Goal: Communication & Community: Share content

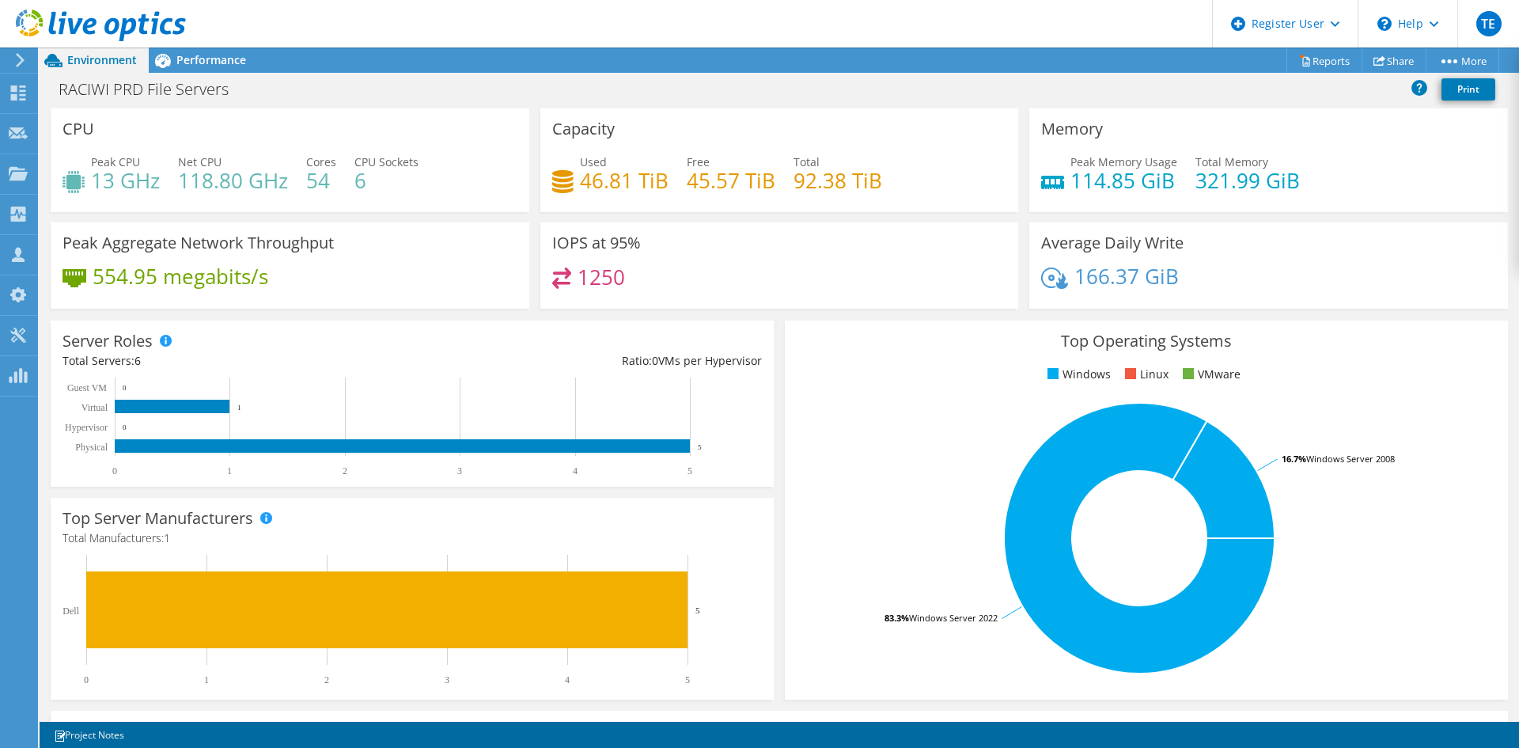
scroll to position [316, 0]
click at [884, 275] on div "1250" at bounding box center [779, 284] width 455 height 34
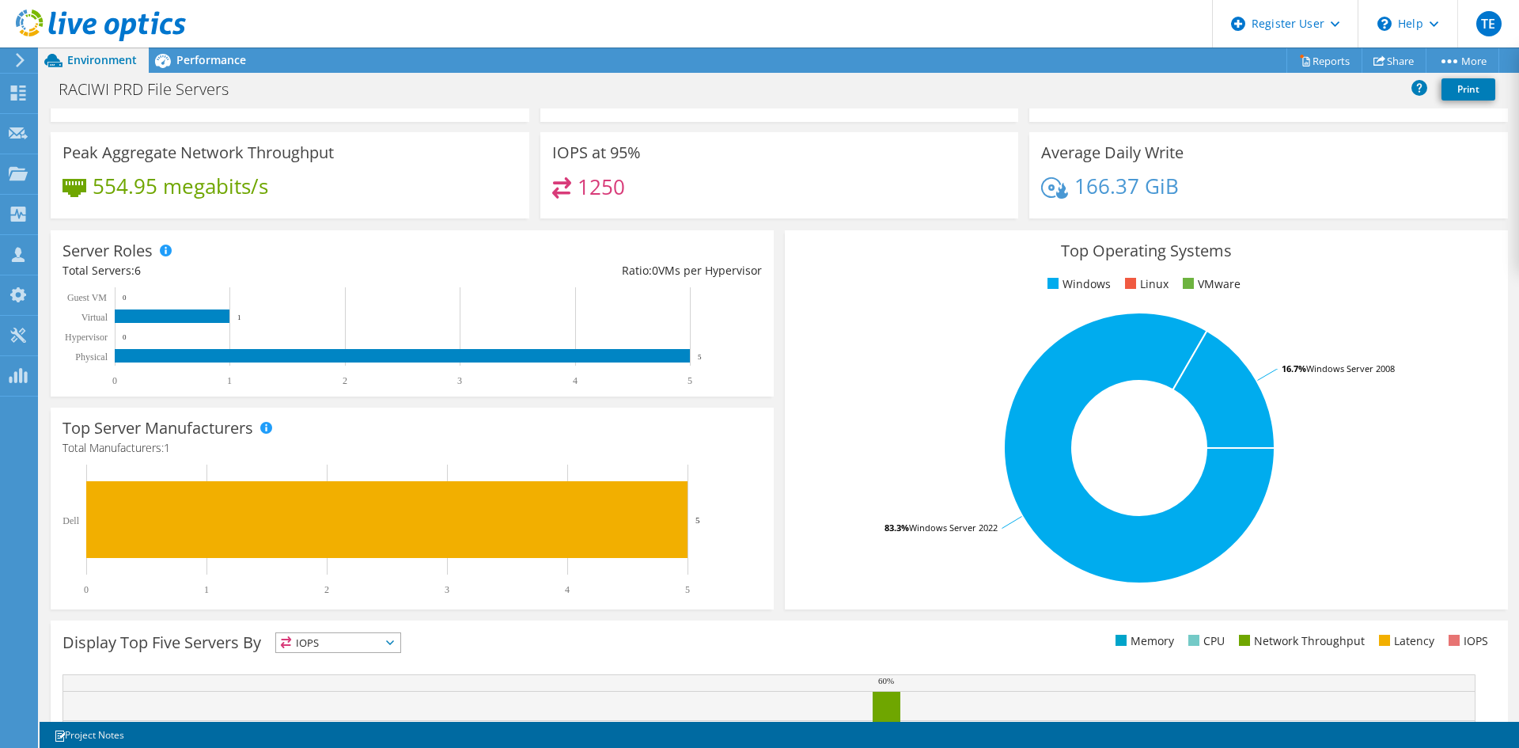
scroll to position [0, 0]
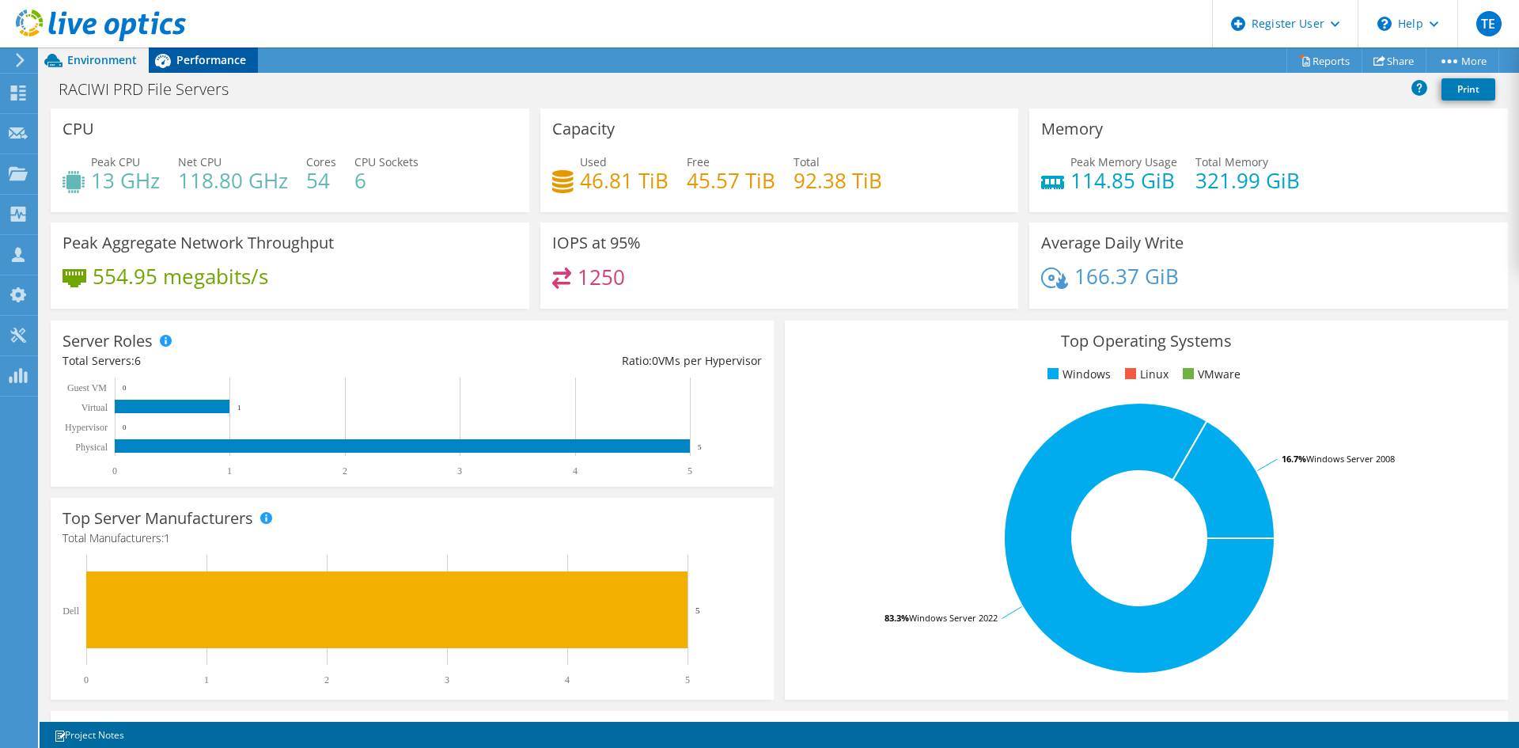
click at [203, 62] on span "Performance" at bounding box center [211, 59] width 70 height 15
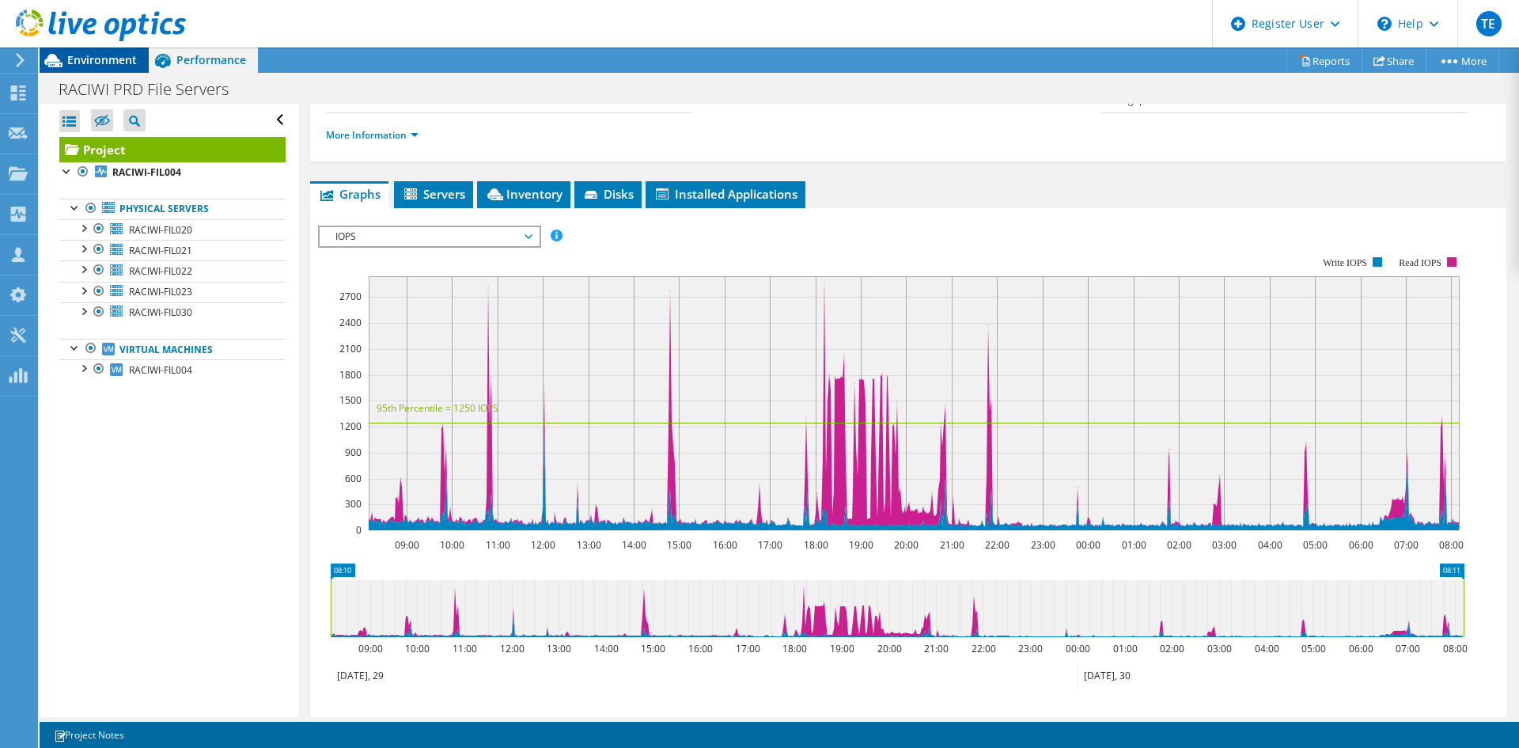
click at [78, 60] on span "Environment" at bounding box center [102, 59] width 70 height 15
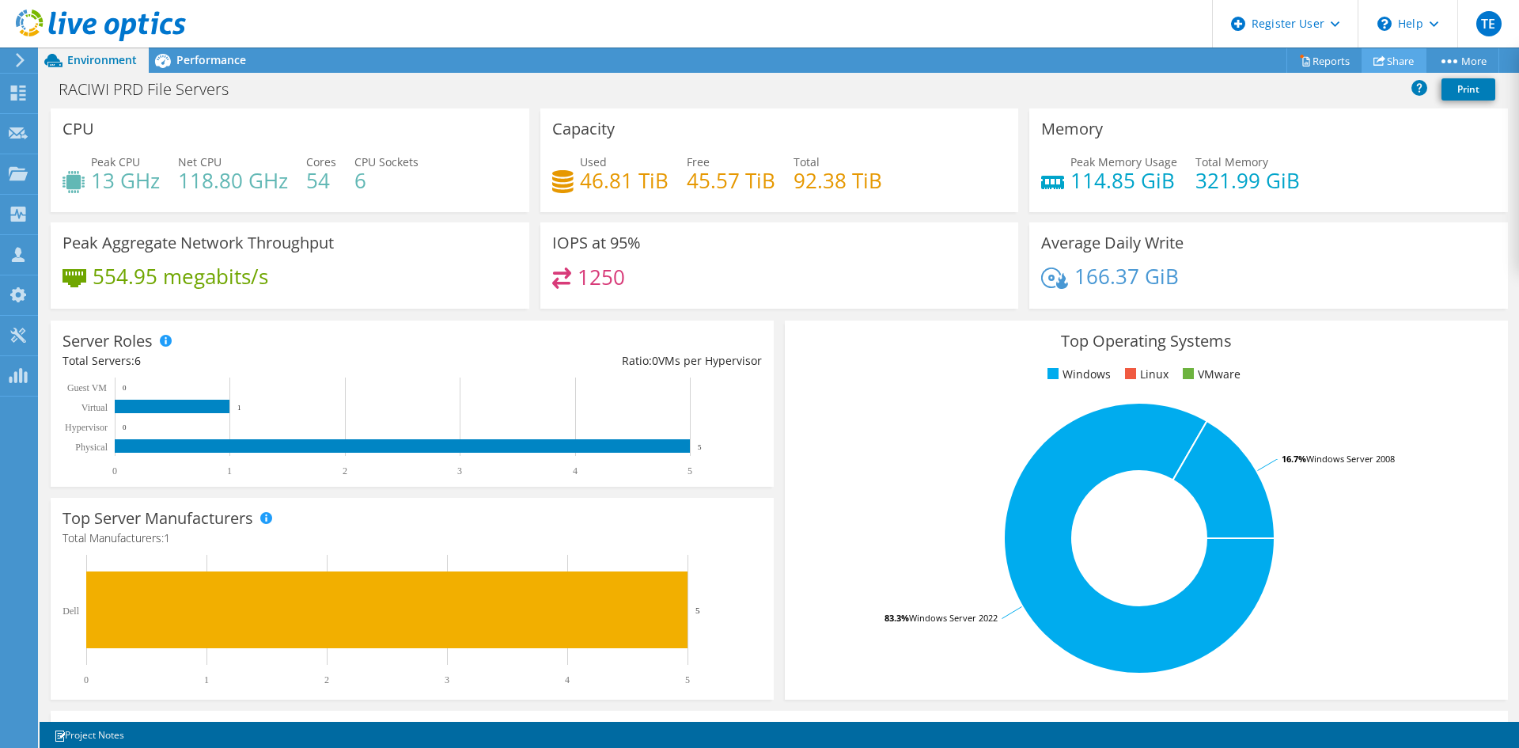
click at [1399, 62] on link "Share" at bounding box center [1393, 60] width 65 height 25
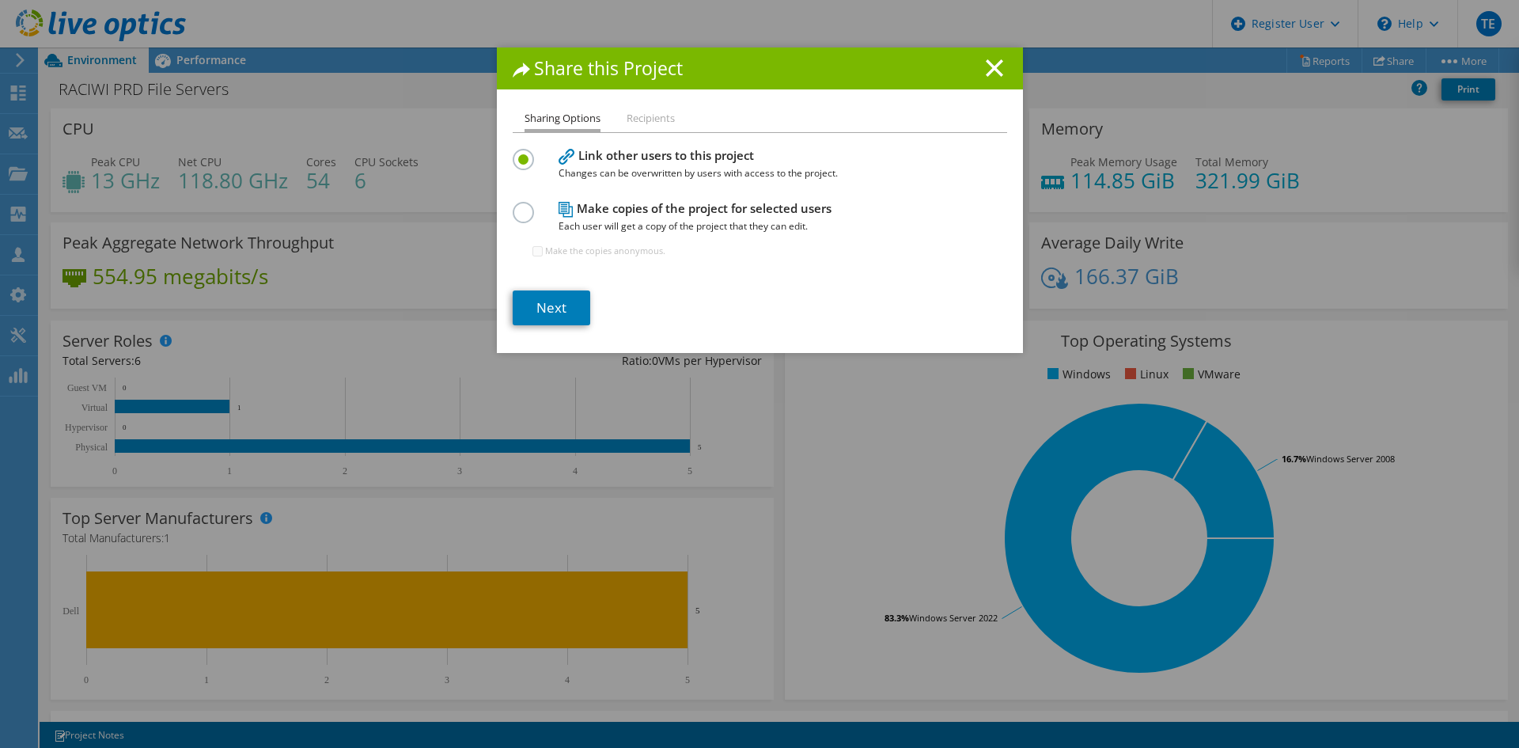
click at [651, 117] on li "Recipients" at bounding box center [651, 119] width 48 height 20
click at [521, 206] on label at bounding box center [527, 204] width 28 height 4
click at [0, 0] on input "radio" at bounding box center [0, 0] width 0 height 0
click at [638, 123] on li "Recipients" at bounding box center [651, 119] width 48 height 20
click at [528, 154] on div at bounding box center [527, 157] width 28 height 17
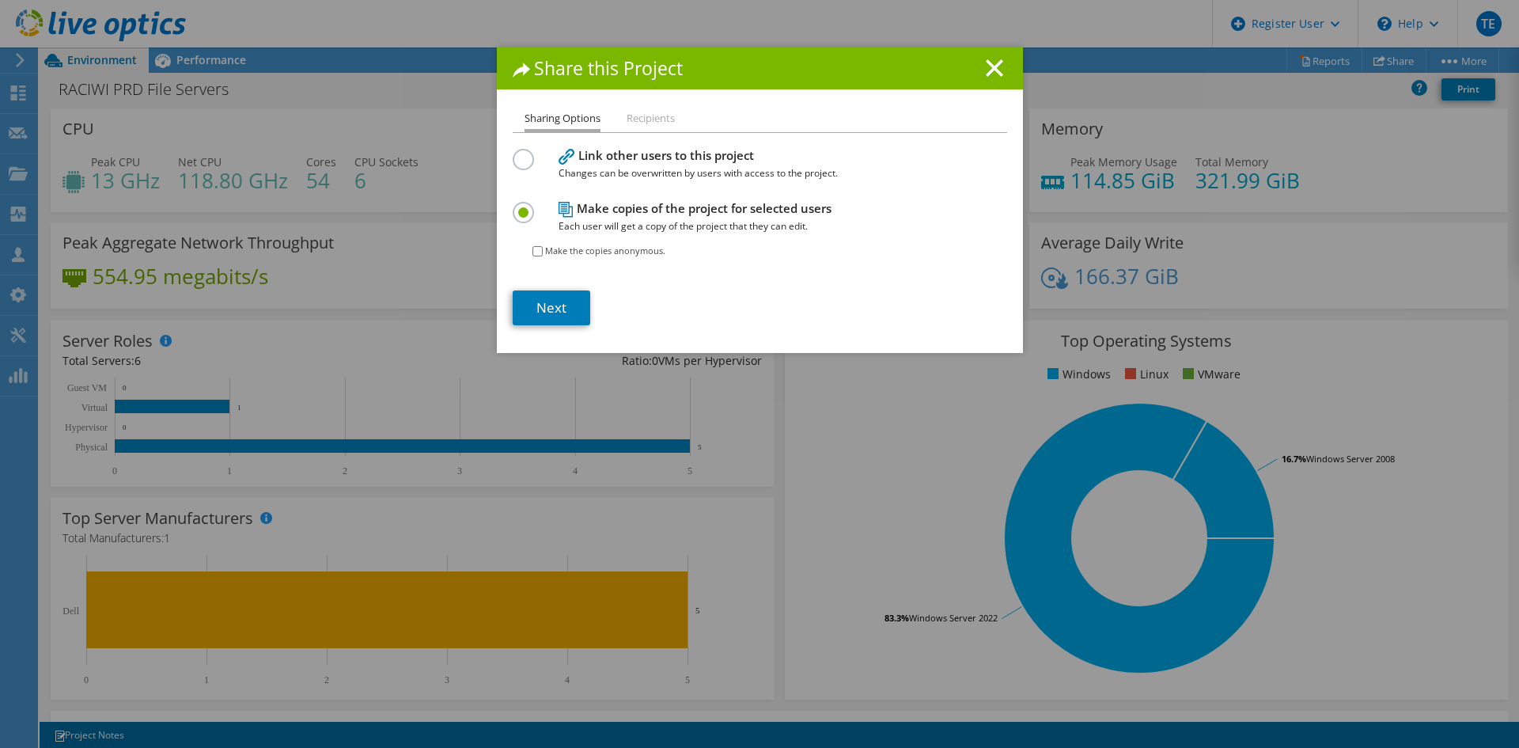
click at [513, 153] on label at bounding box center [527, 151] width 28 height 4
click at [0, 0] on input "radio" at bounding box center [0, 0] width 0 height 0
click at [559, 300] on link "Next" at bounding box center [552, 307] width 78 height 35
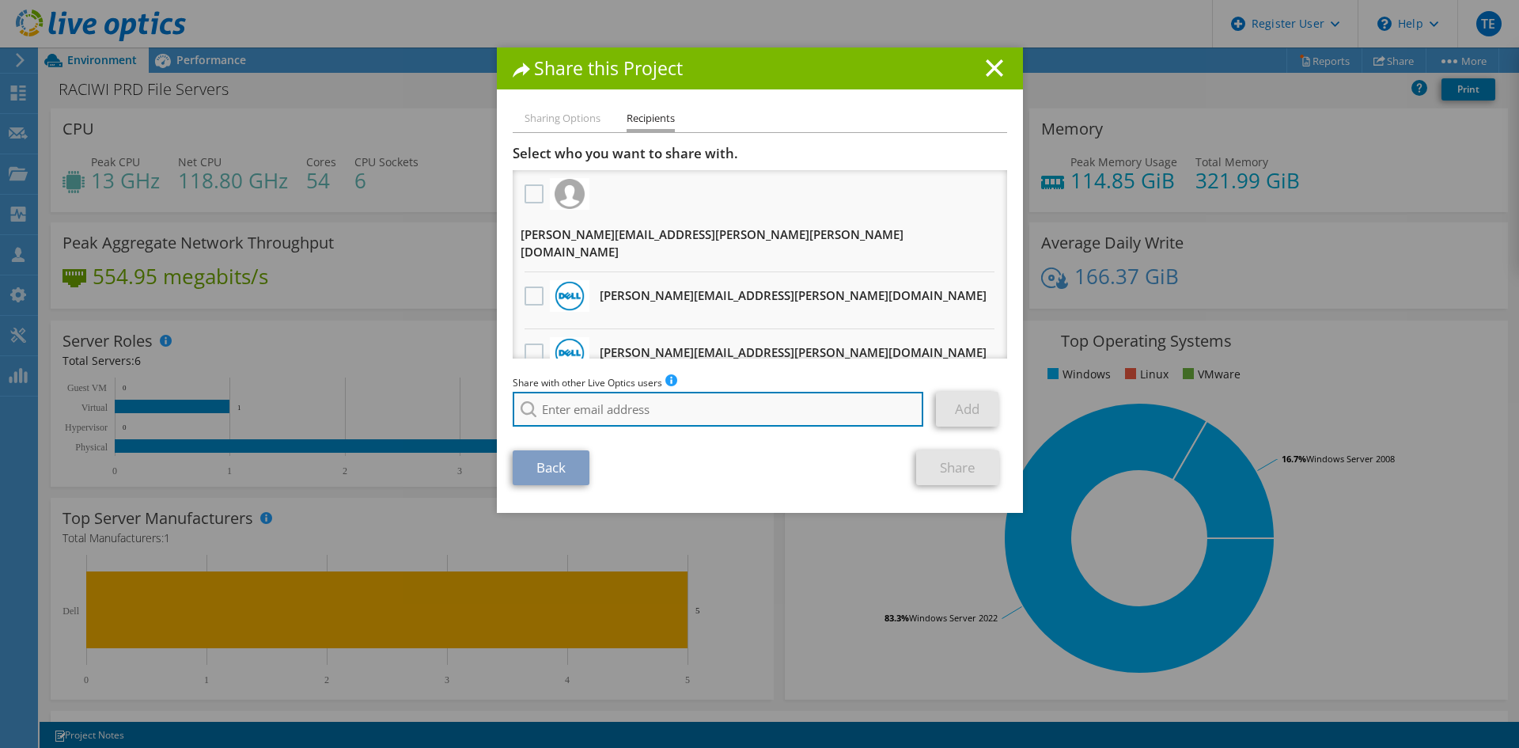
click at [714, 409] on input "search" at bounding box center [718, 409] width 411 height 35
paste input "[PERSON_NAME][EMAIL_ADDRESS][DOMAIN_NAME]"
type input "[PERSON_NAME][EMAIL_ADDRESS][DOMAIN_NAME]"
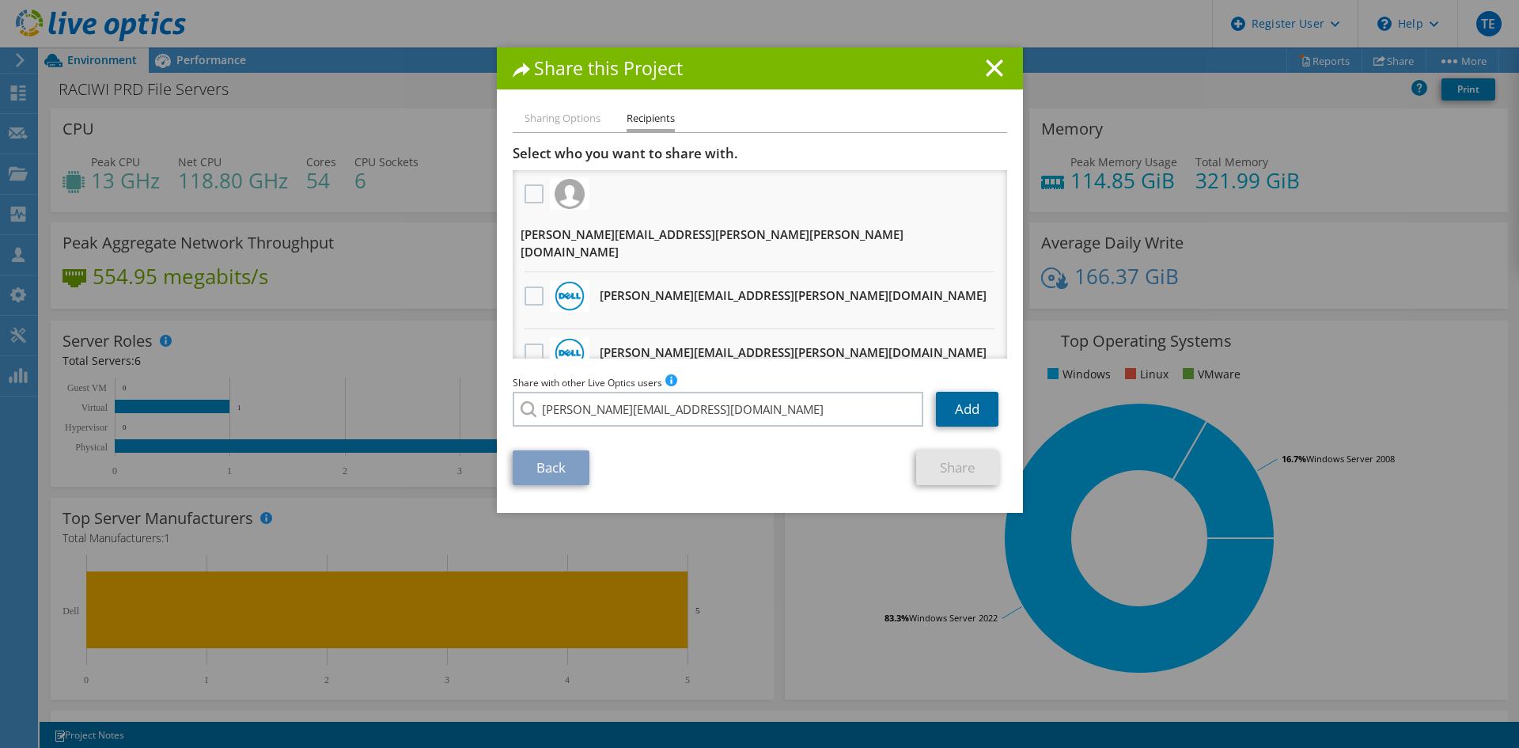
click at [952, 414] on link "Add" at bounding box center [967, 409] width 62 height 35
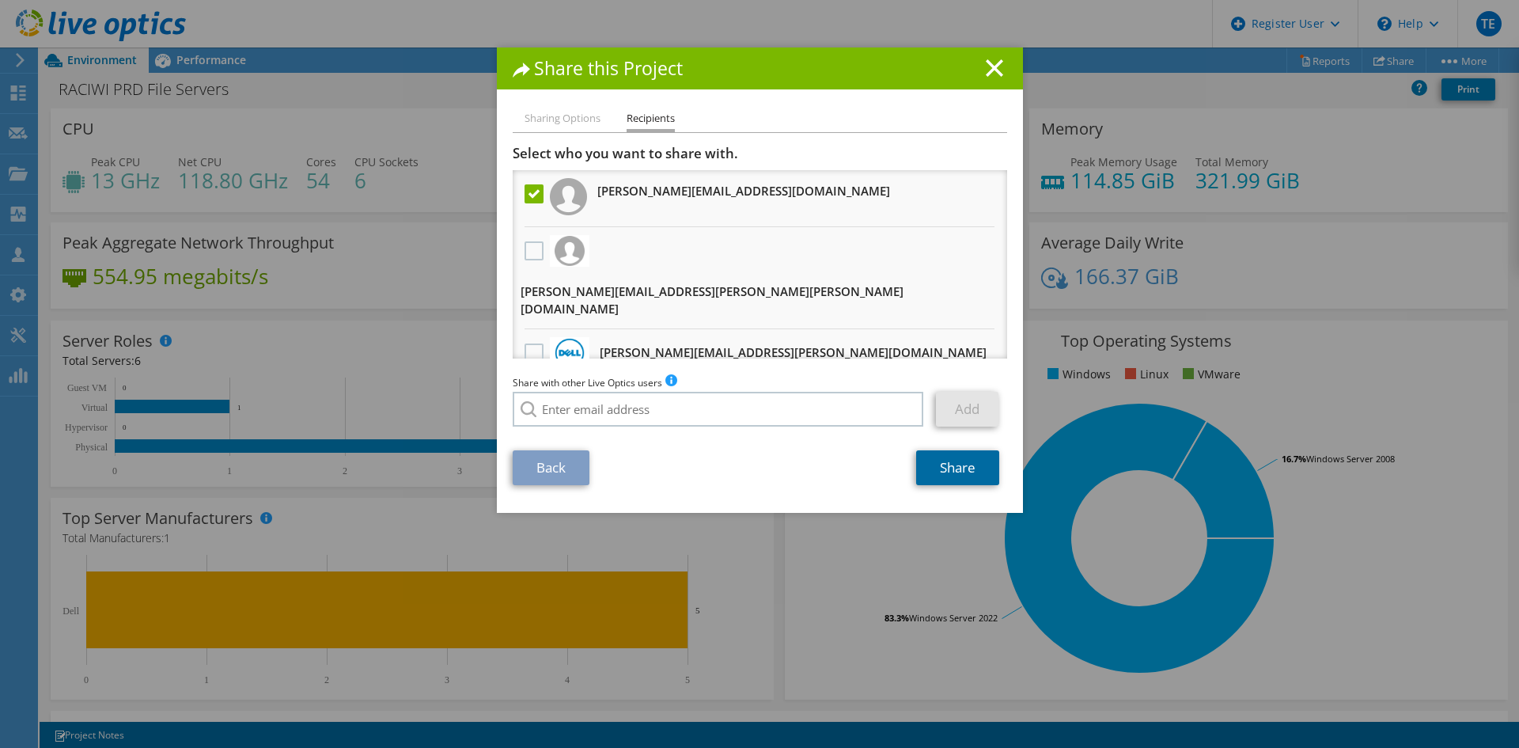
click at [959, 471] on link "Share" at bounding box center [957, 467] width 83 height 35
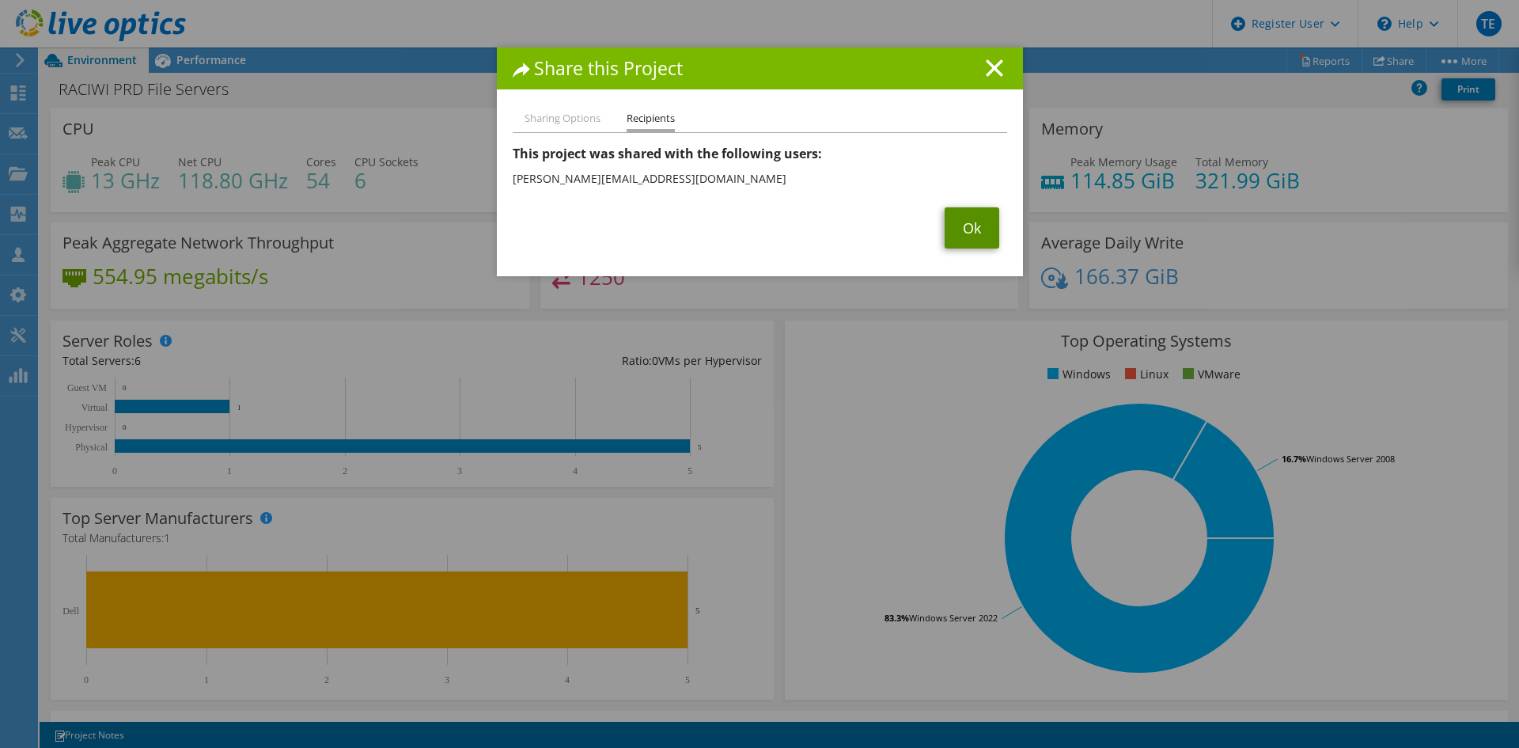
click at [964, 230] on link "Ok" at bounding box center [972, 227] width 55 height 41
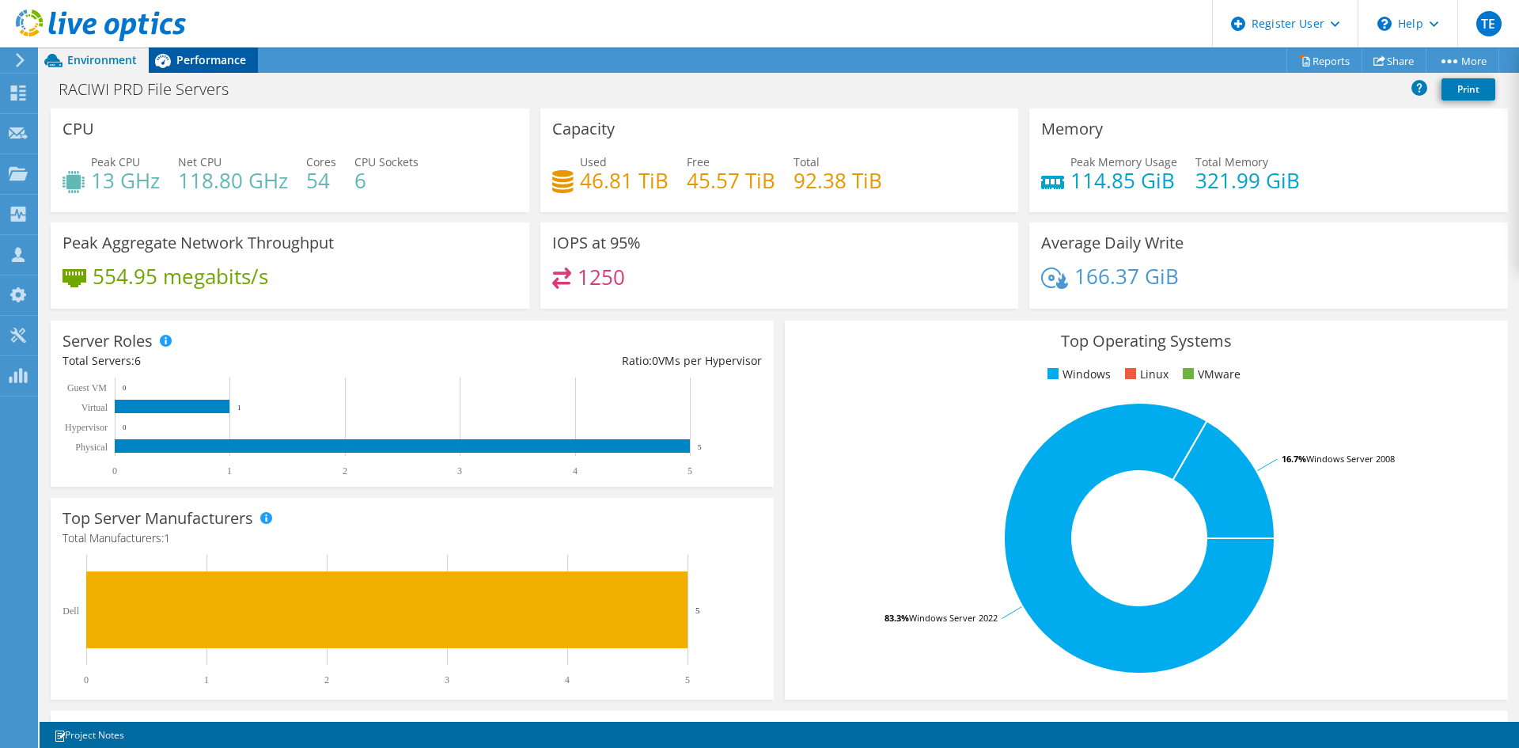
click at [192, 59] on span "Performance" at bounding box center [211, 59] width 70 height 15
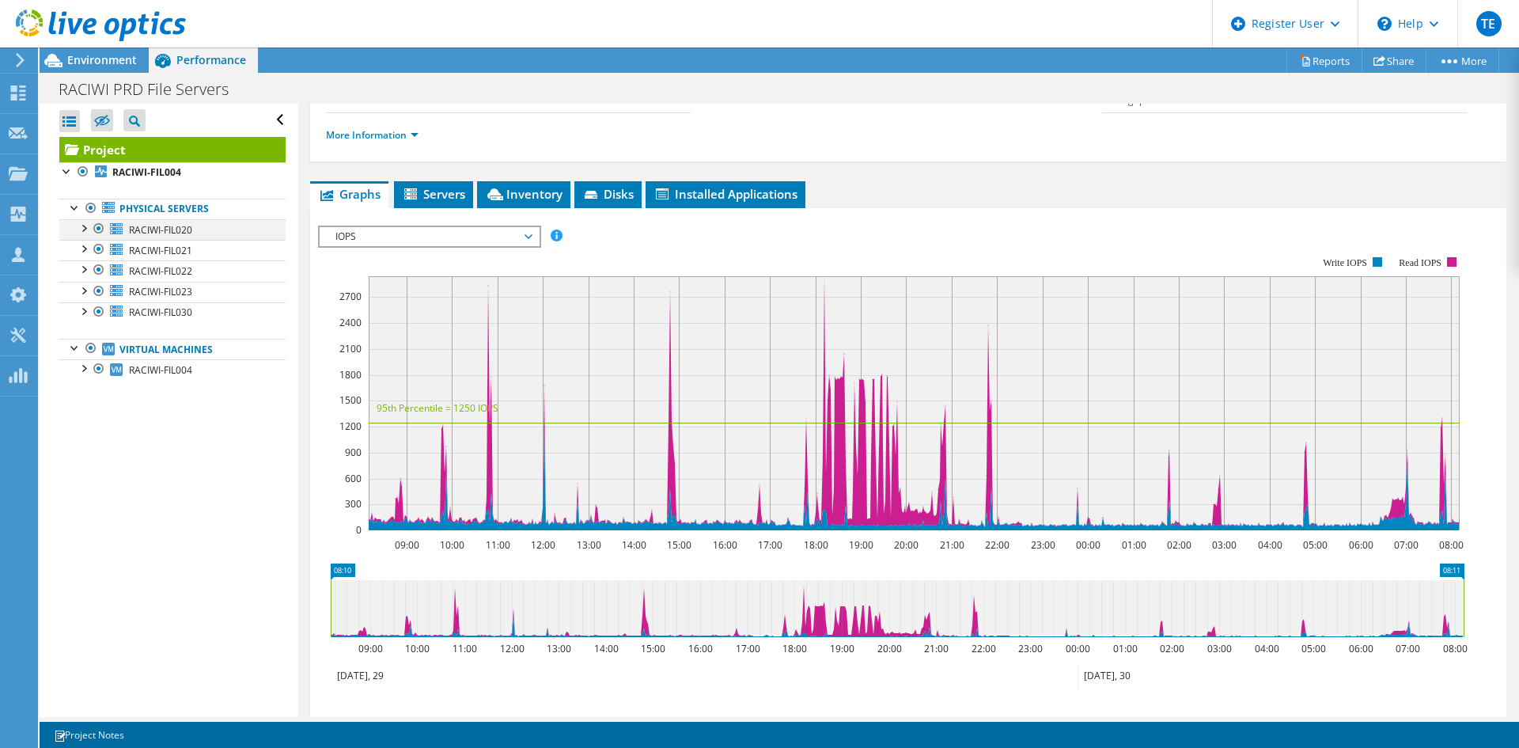
click at [81, 226] on div at bounding box center [83, 227] width 16 height 16
click at [77, 227] on div at bounding box center [83, 227] width 16 height 16
click at [85, 369] on div at bounding box center [83, 367] width 16 height 16
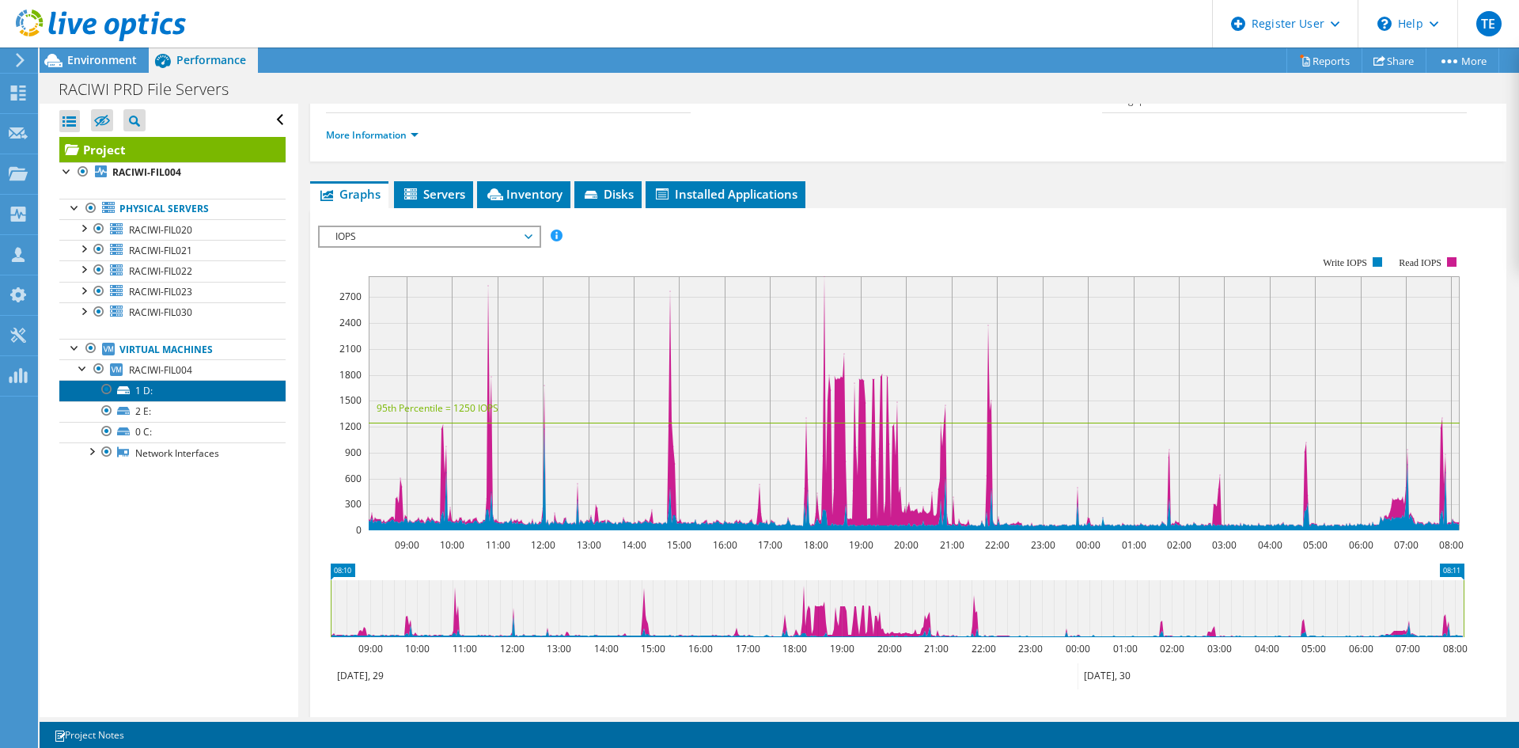
click at [154, 397] on link "1 D:" at bounding box center [172, 390] width 226 height 21
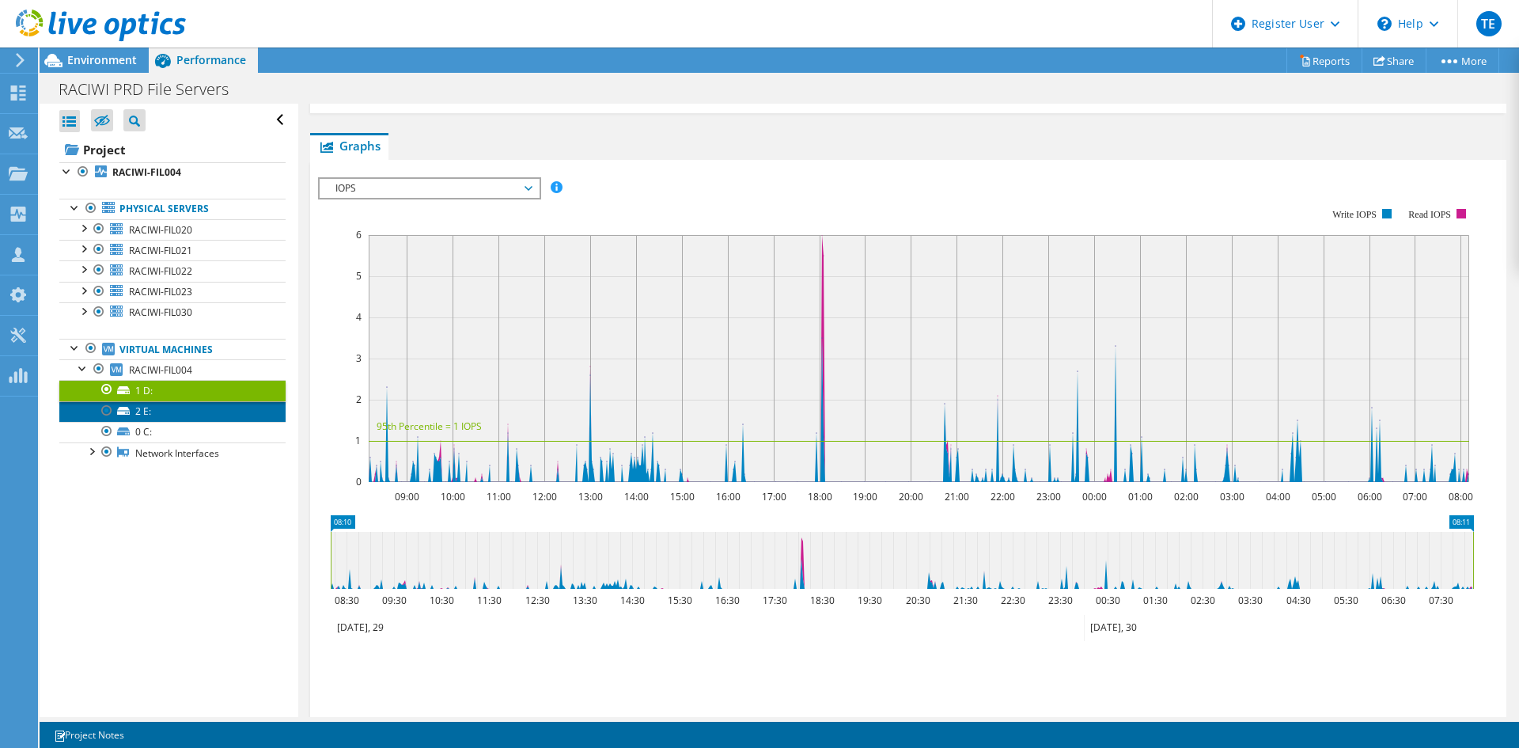
click at [154, 412] on link "2 E:" at bounding box center [172, 411] width 226 height 21
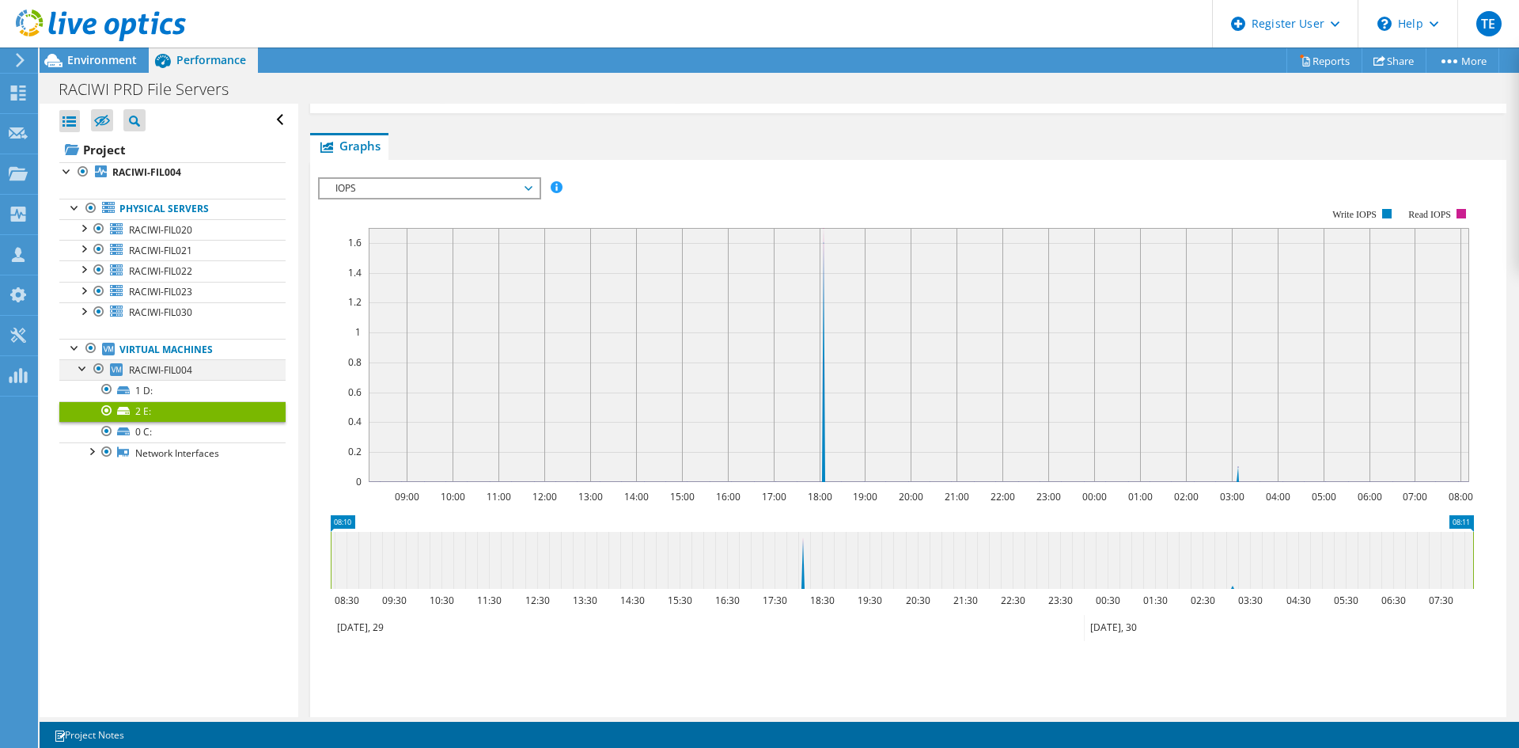
click at [81, 363] on div at bounding box center [83, 367] width 16 height 16
